Goal: Task Accomplishment & Management: Manage account settings

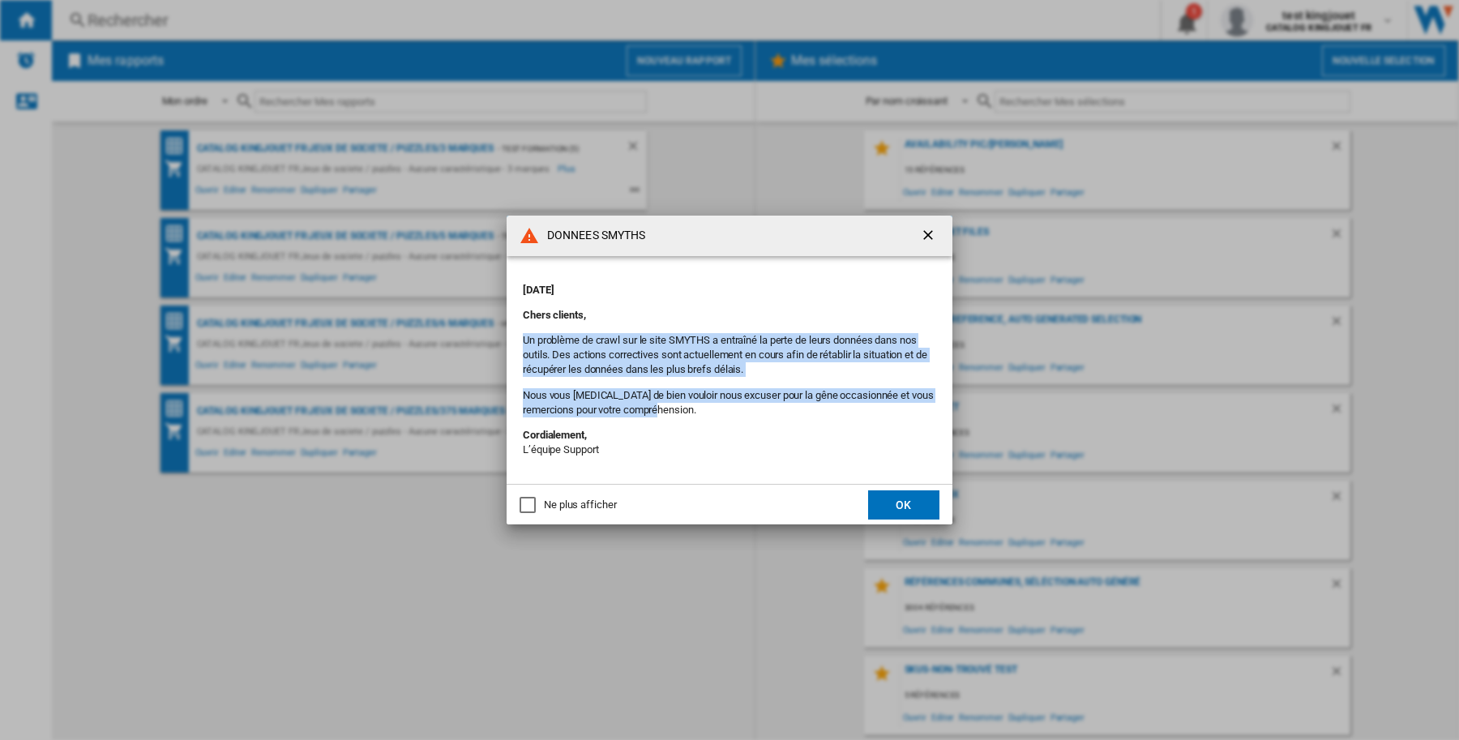
drag, startPoint x: 707, startPoint y: 410, endPoint x: 519, endPoint y: 345, distance: 198.9
click at [519, 345] on md-content "[DATE] Chers clients, Un problème de crawl sur le site SMYTHS a entraîné la per…" at bounding box center [730, 370] width 446 height 229
copy div "Un problème de crawl sur le site SMYTHS a entraîné la perte de leurs données da…"
drag, startPoint x: 908, startPoint y: 512, endPoint x: 901, endPoint y: 508, distance: 8.3
click at [908, 512] on button "OK" at bounding box center [903, 504] width 71 height 29
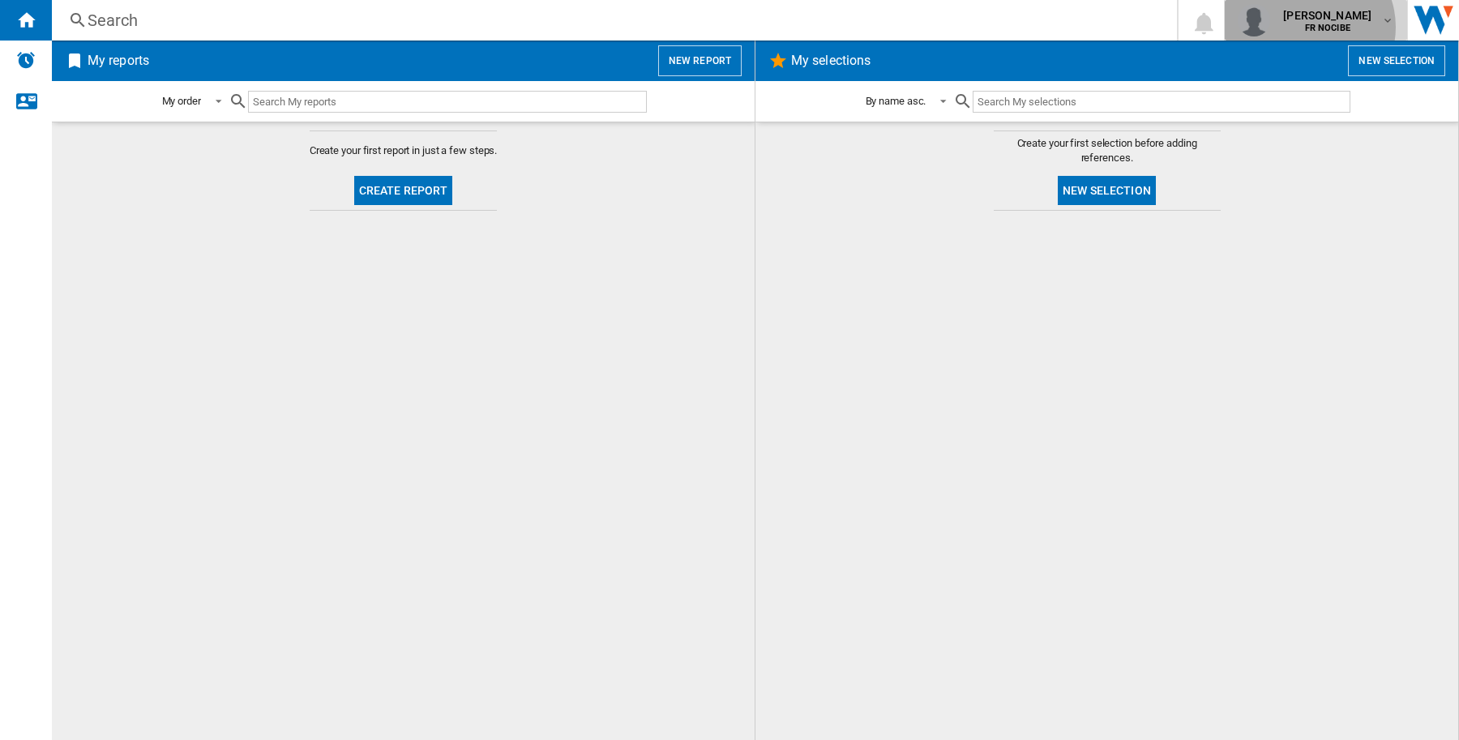
click at [1323, 27] on b "FR NOCIBE" at bounding box center [1327, 28] width 45 height 11
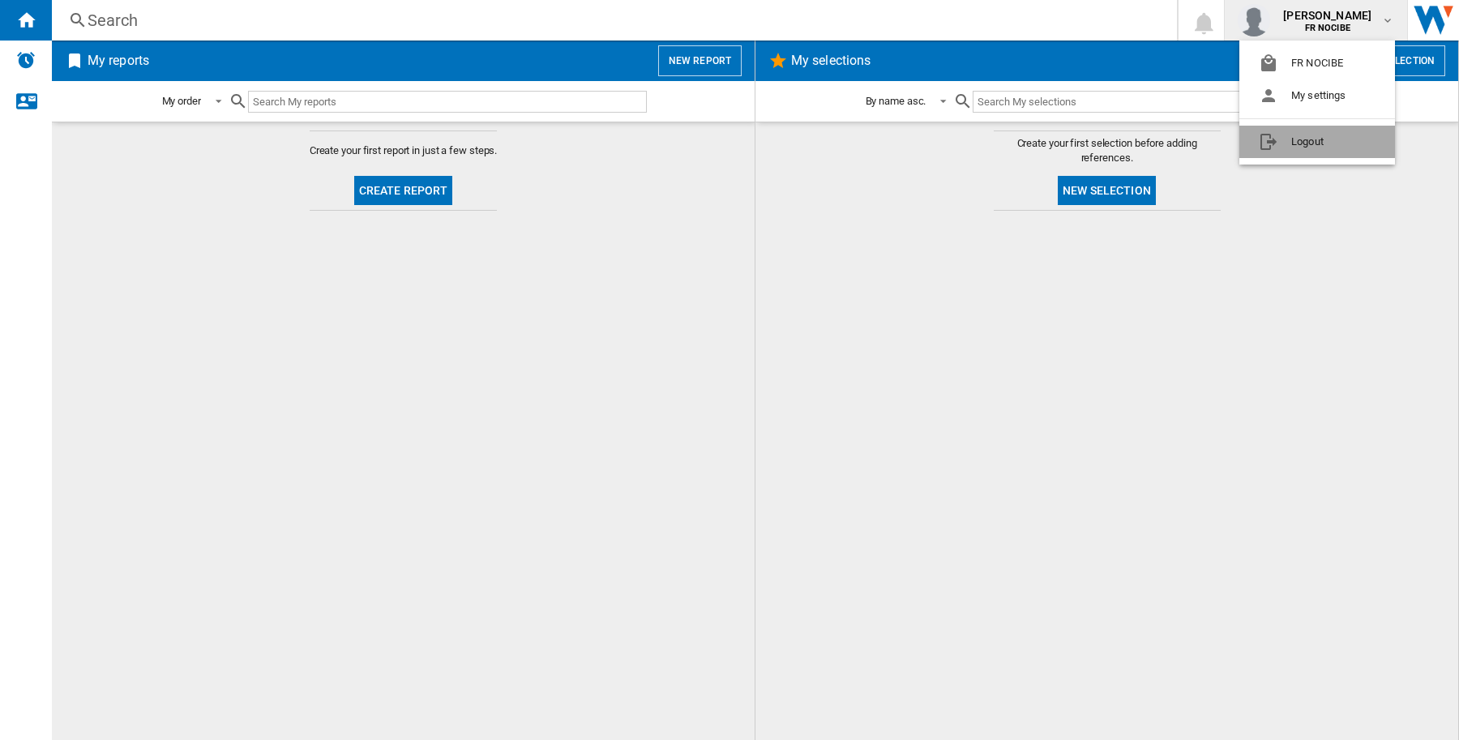
click at [1273, 138] on button "Logout" at bounding box center [1317, 142] width 156 height 32
